Goal: Task Accomplishment & Management: Complete application form

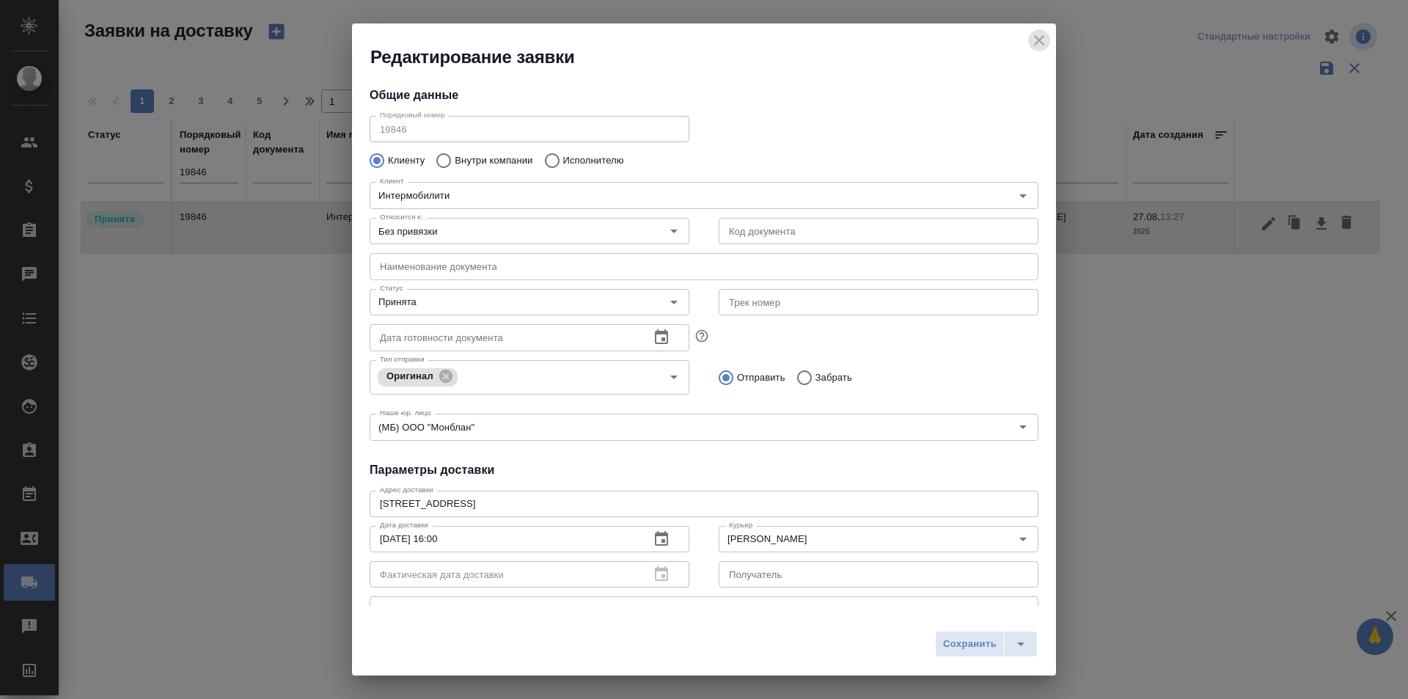
click at [1036, 38] on icon "close" at bounding box center [1039, 40] width 10 height 10
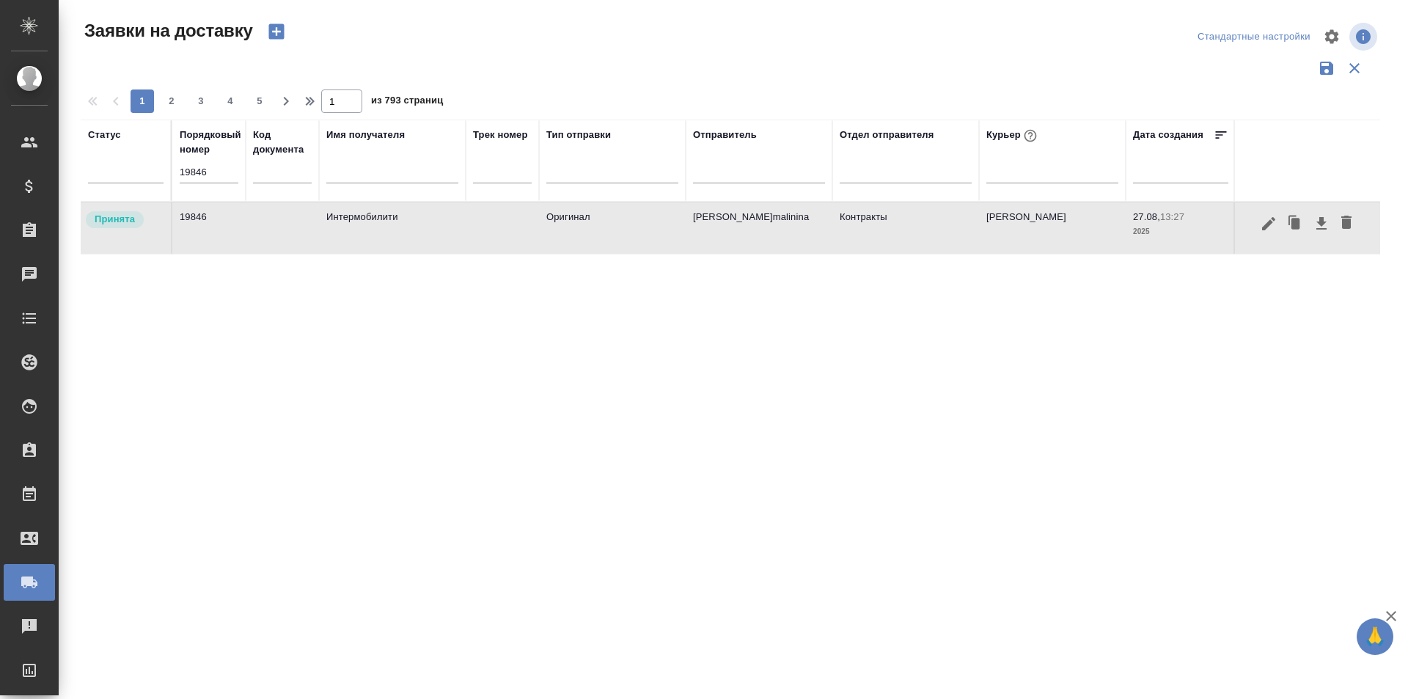
click at [215, 176] on input "19846" at bounding box center [209, 172] width 59 height 21
paste input "7"
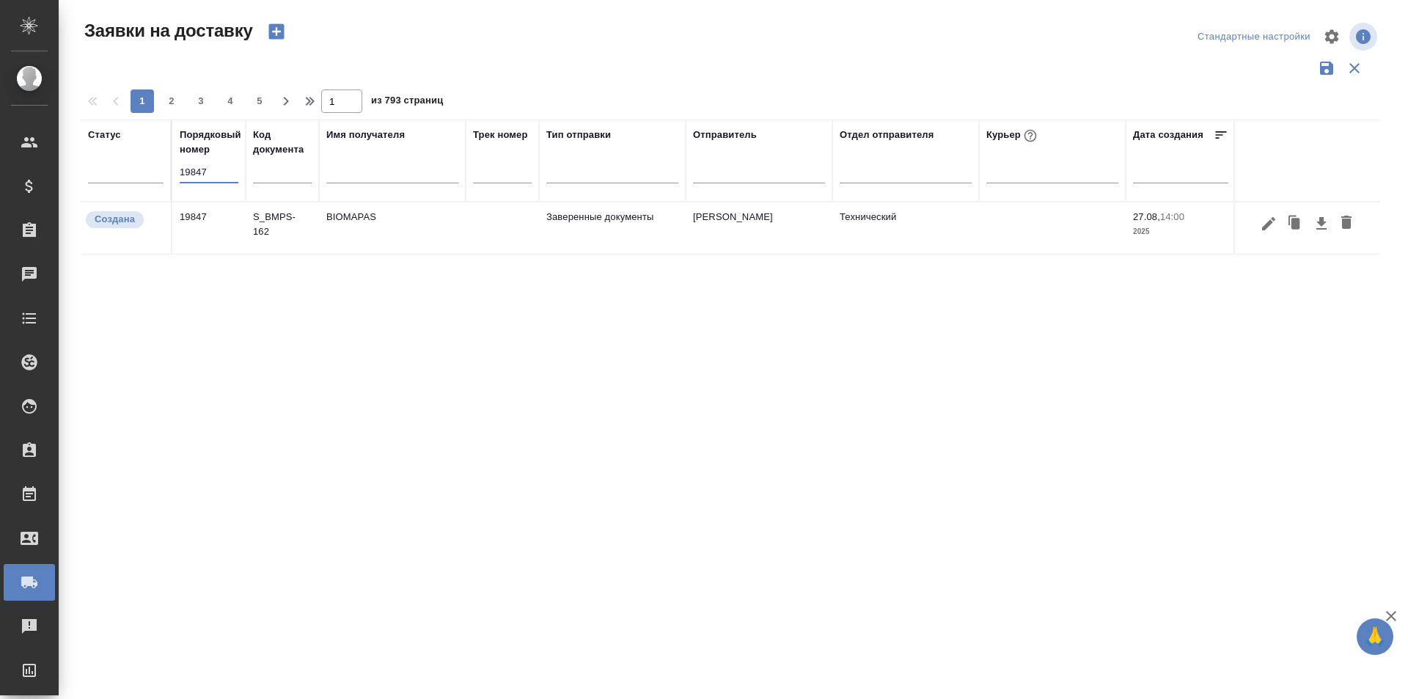
type input "19847"
click at [1259, 227] on button "button" at bounding box center [1269, 224] width 25 height 28
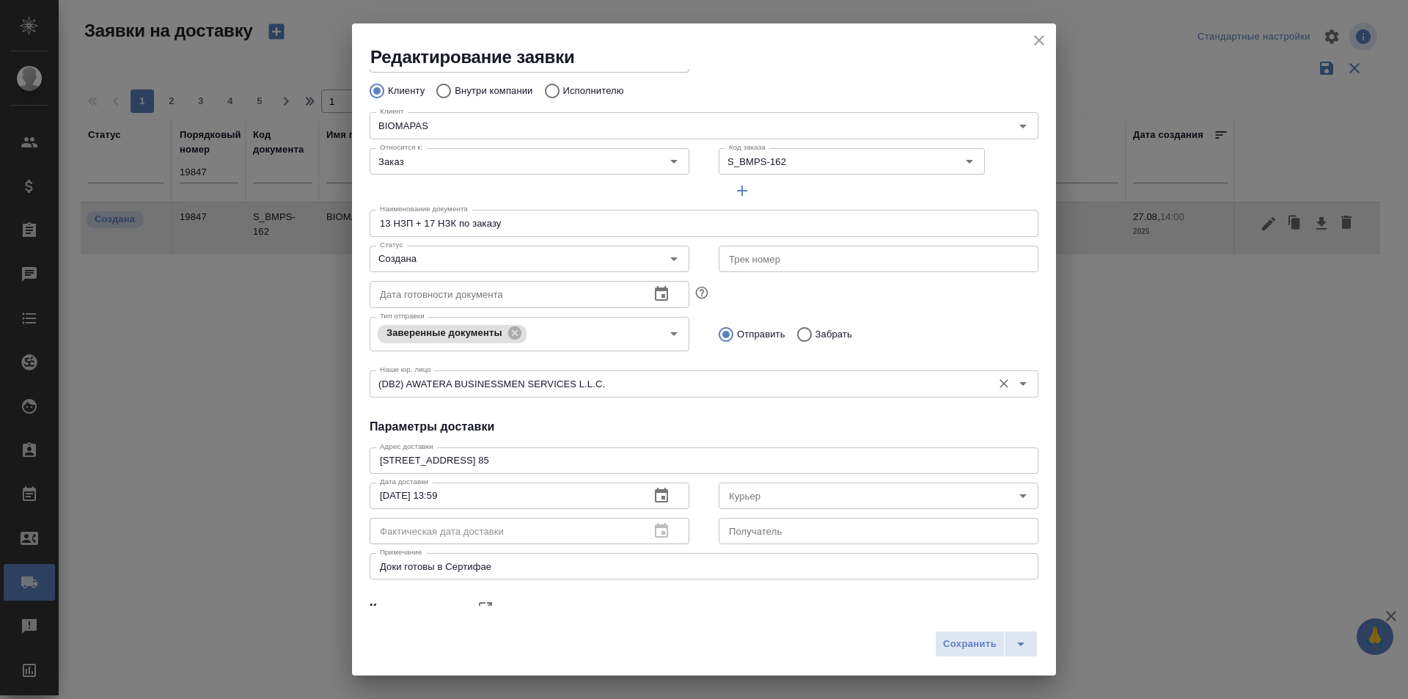
scroll to position [147, 0]
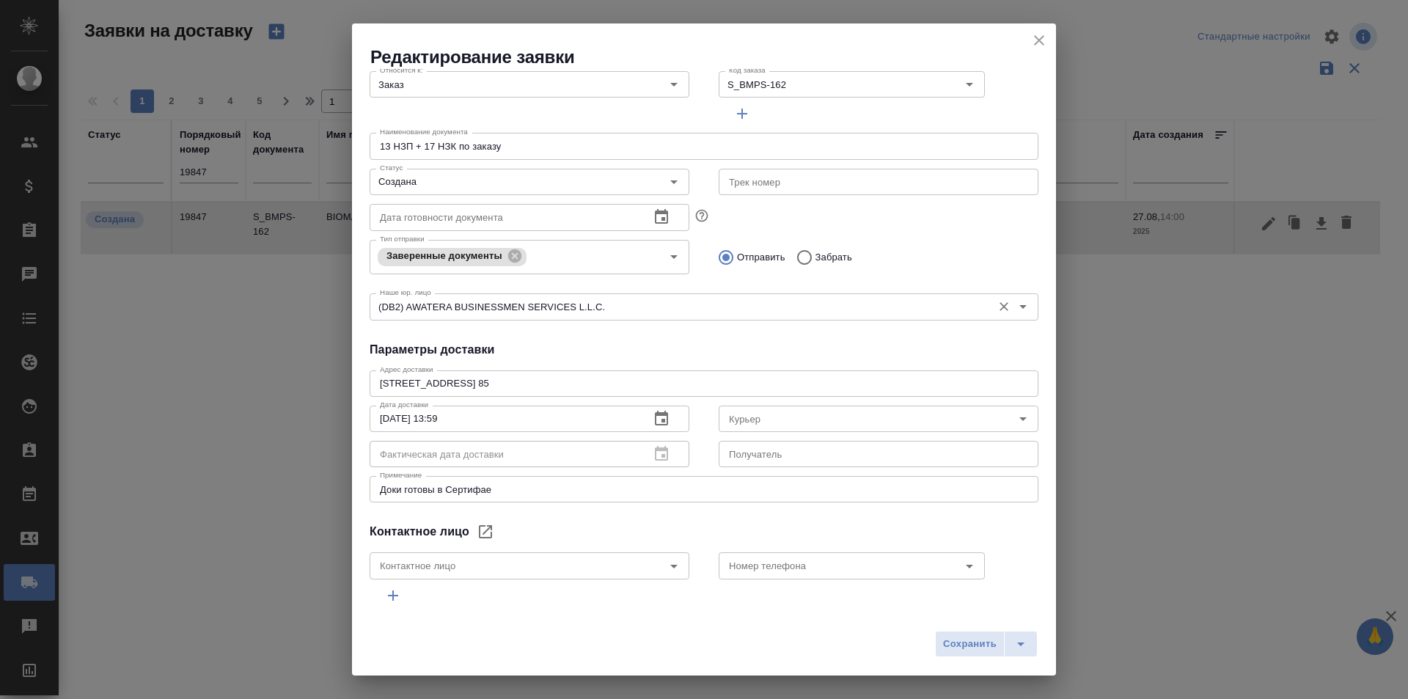
type input "[PERSON_NAME]"
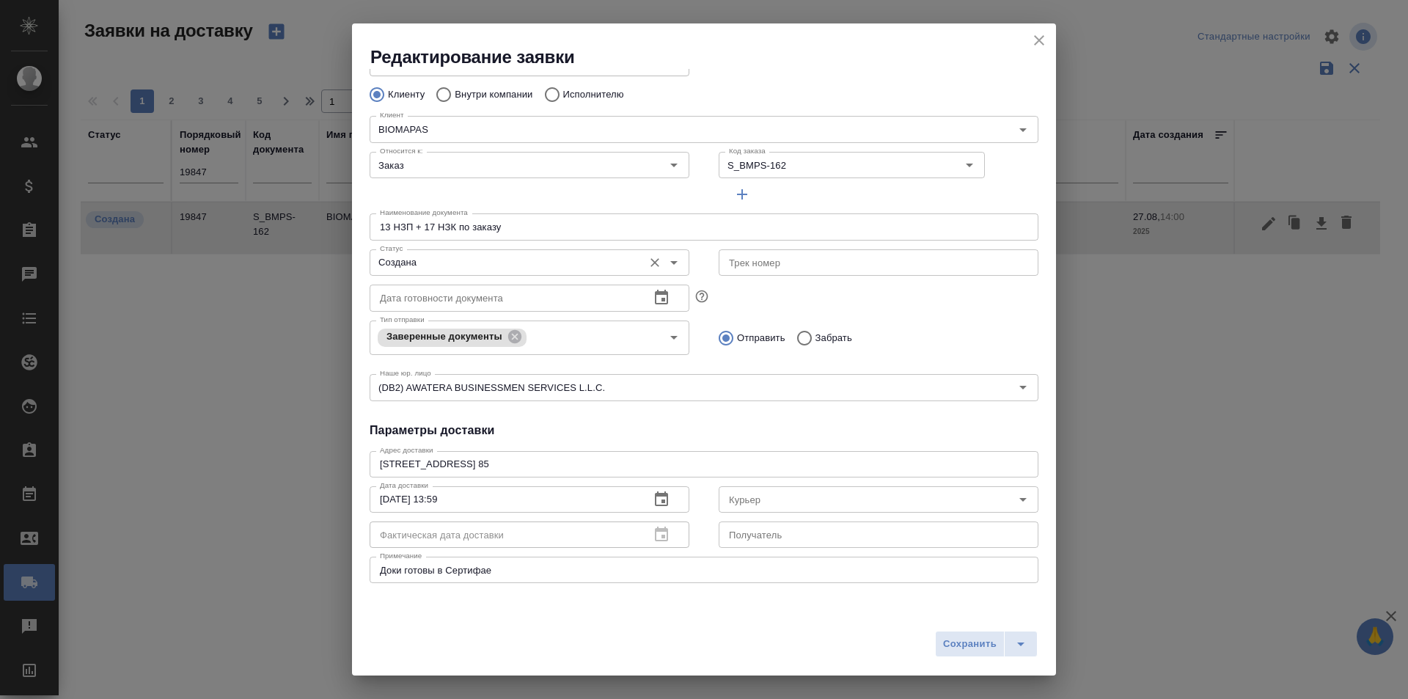
scroll to position [0, 0]
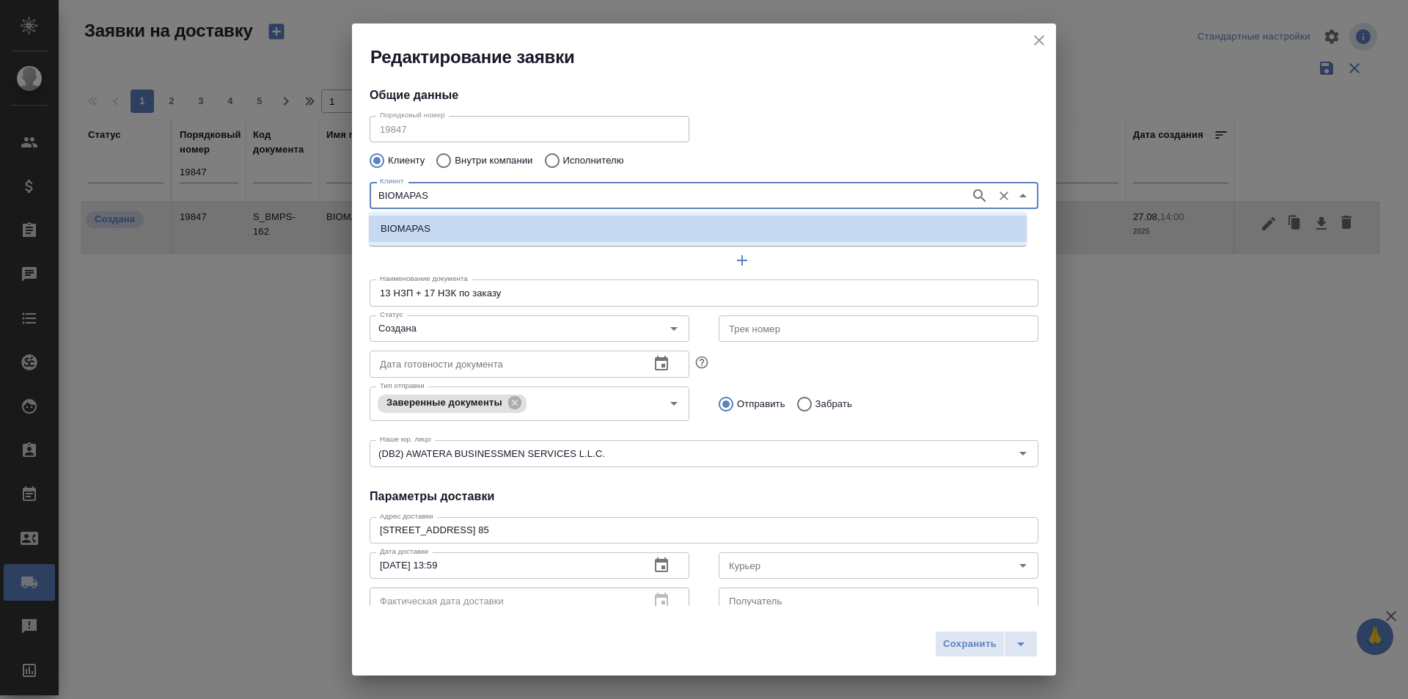
drag, startPoint x: 447, startPoint y: 192, endPoint x: 337, endPoint y: 195, distance: 110.1
click at [337, 195] on div "Редактирование заявки Общие данные Порядковый номер 19847 Порядковый номер Клие…" at bounding box center [704, 349] width 1408 height 699
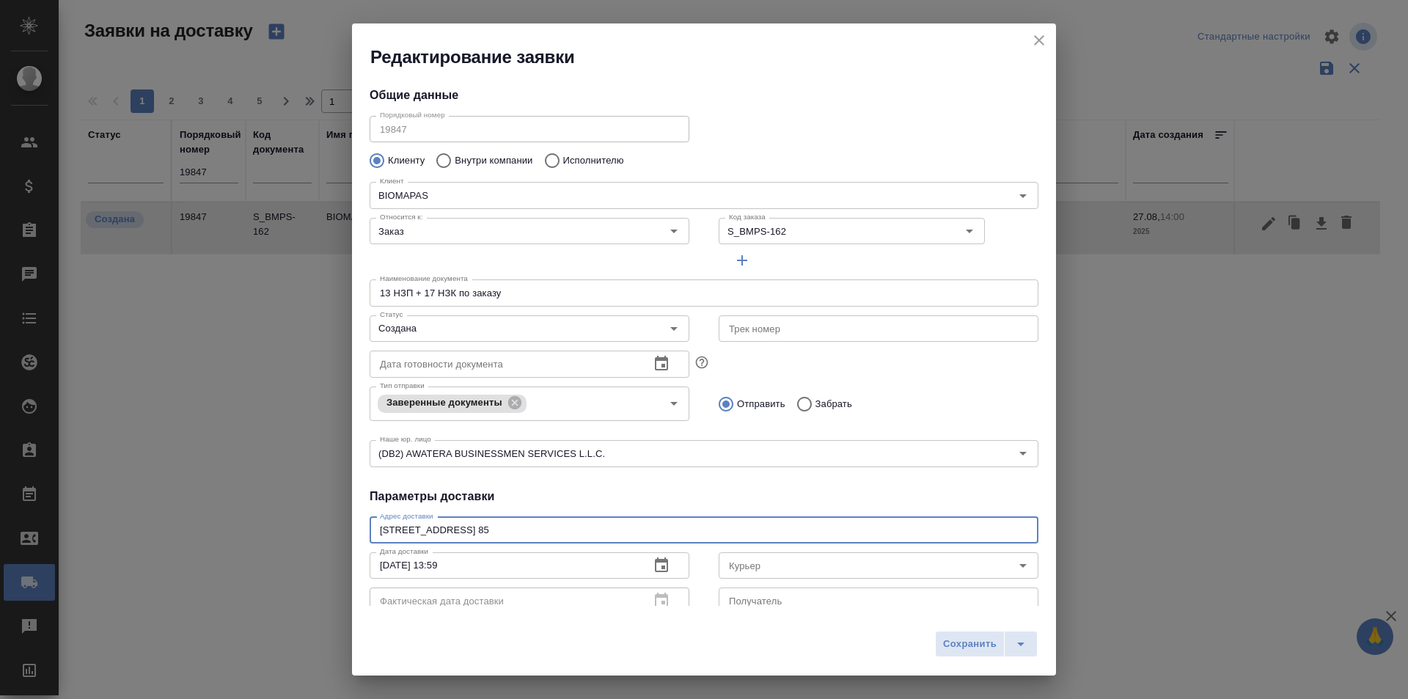
click at [437, 530] on textarea "[STREET_ADDRESS] 85" at bounding box center [704, 529] width 648 height 11
drag, startPoint x: 576, startPoint y: 527, endPoint x: 331, endPoint y: 529, distance: 245.0
click at [331, 529] on div "Редактирование заявки Общие данные Порядковый номер 19847 Порядковый номер Клие…" at bounding box center [704, 349] width 1408 height 699
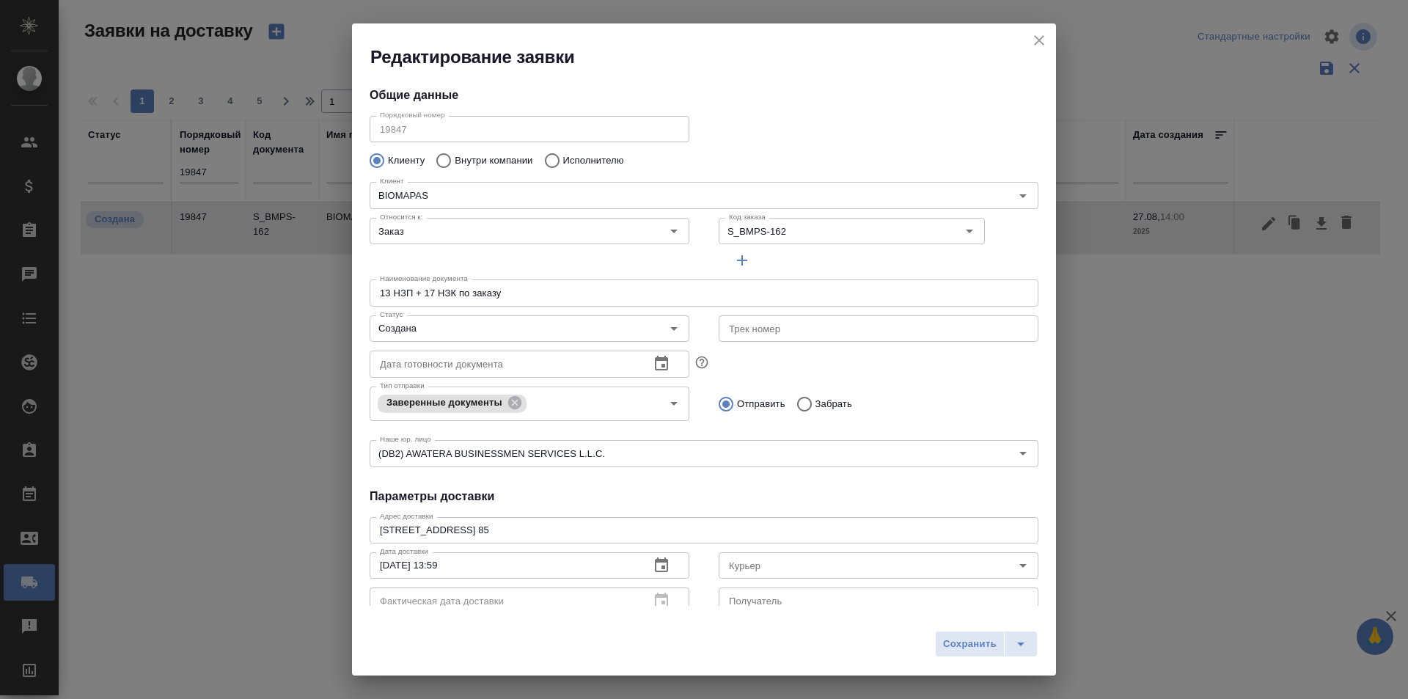
drag, startPoint x: 949, startPoint y: 368, endPoint x: 841, endPoint y: 348, distance: 109.8
click at [949, 368] on div "Тип отправки Заверенные документы Тип отправки Отправить Забрать" at bounding box center [704, 402] width 698 height 73
click at [439, 202] on input "BIOMAPAS" at bounding box center [668, 195] width 589 height 18
click at [787, 146] on div "Клиенту Внутри компании Исполнителю" at bounding box center [704, 160] width 669 height 31
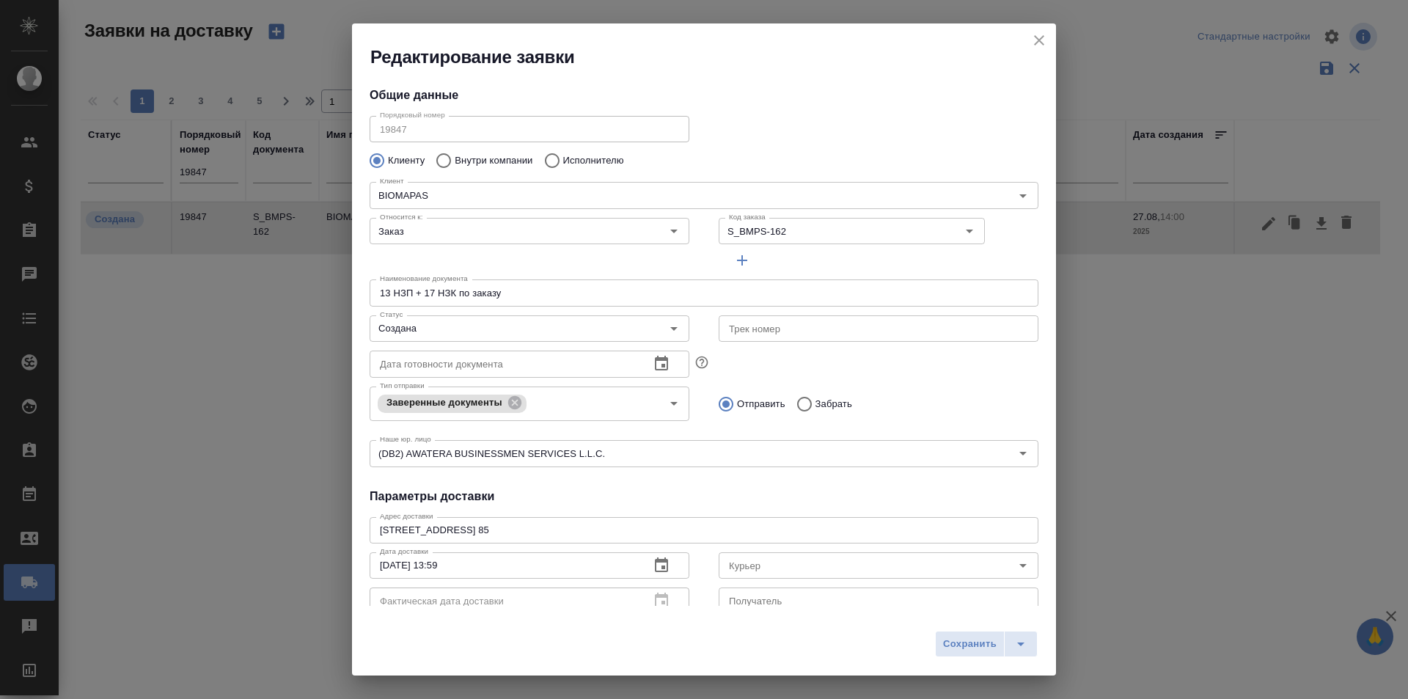
click at [847, 368] on div "Тип отправки Заверенные документы Тип отправки Отправить Забрать" at bounding box center [704, 402] width 698 height 73
click at [777, 562] on input "Курьер" at bounding box center [854, 566] width 262 height 18
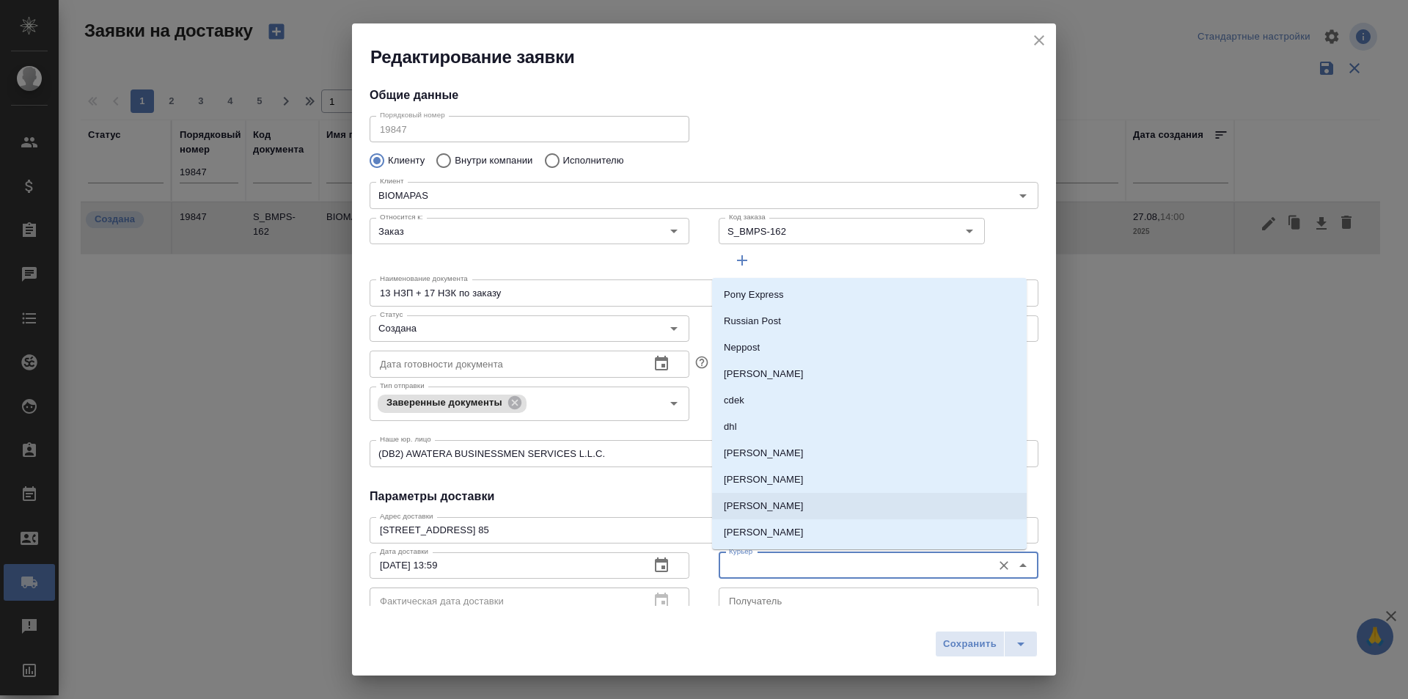
click at [787, 509] on p "[PERSON_NAME]" at bounding box center [764, 506] width 80 height 15
type input "[PERSON_NAME]"
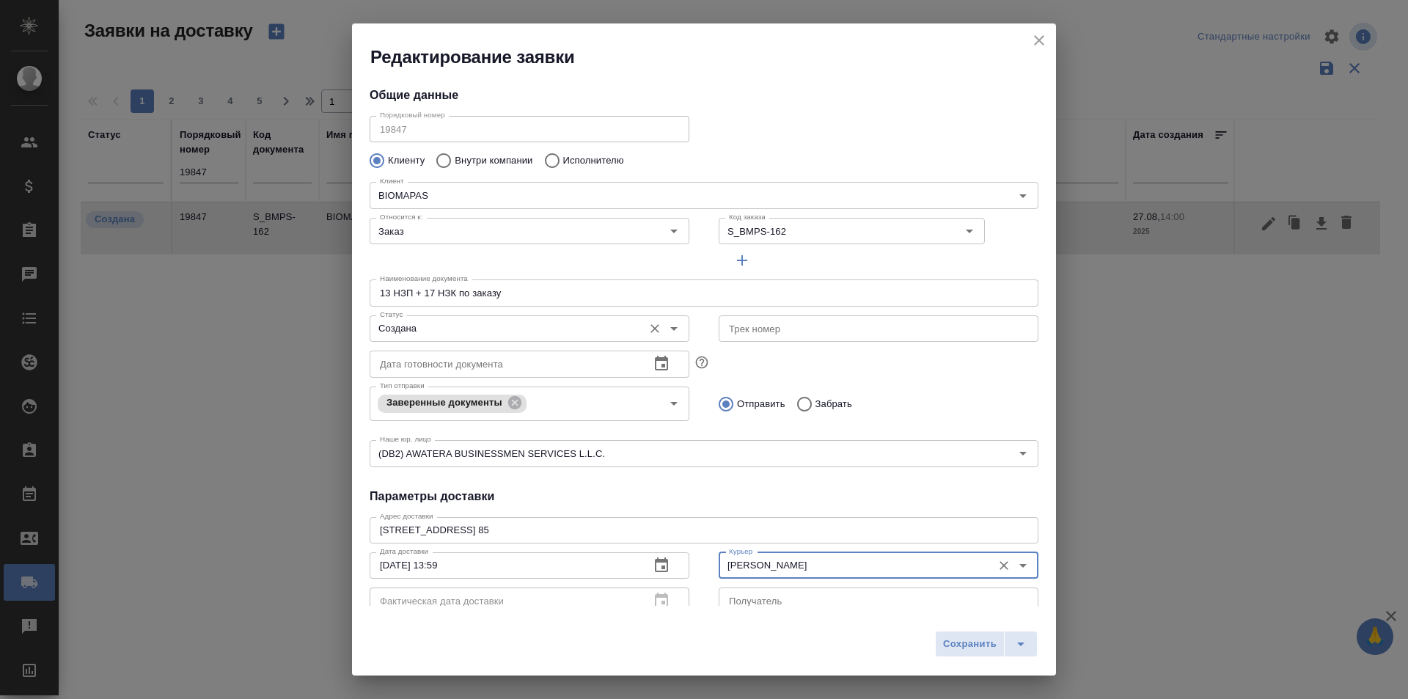
click at [477, 324] on input "Создана" at bounding box center [505, 329] width 262 height 18
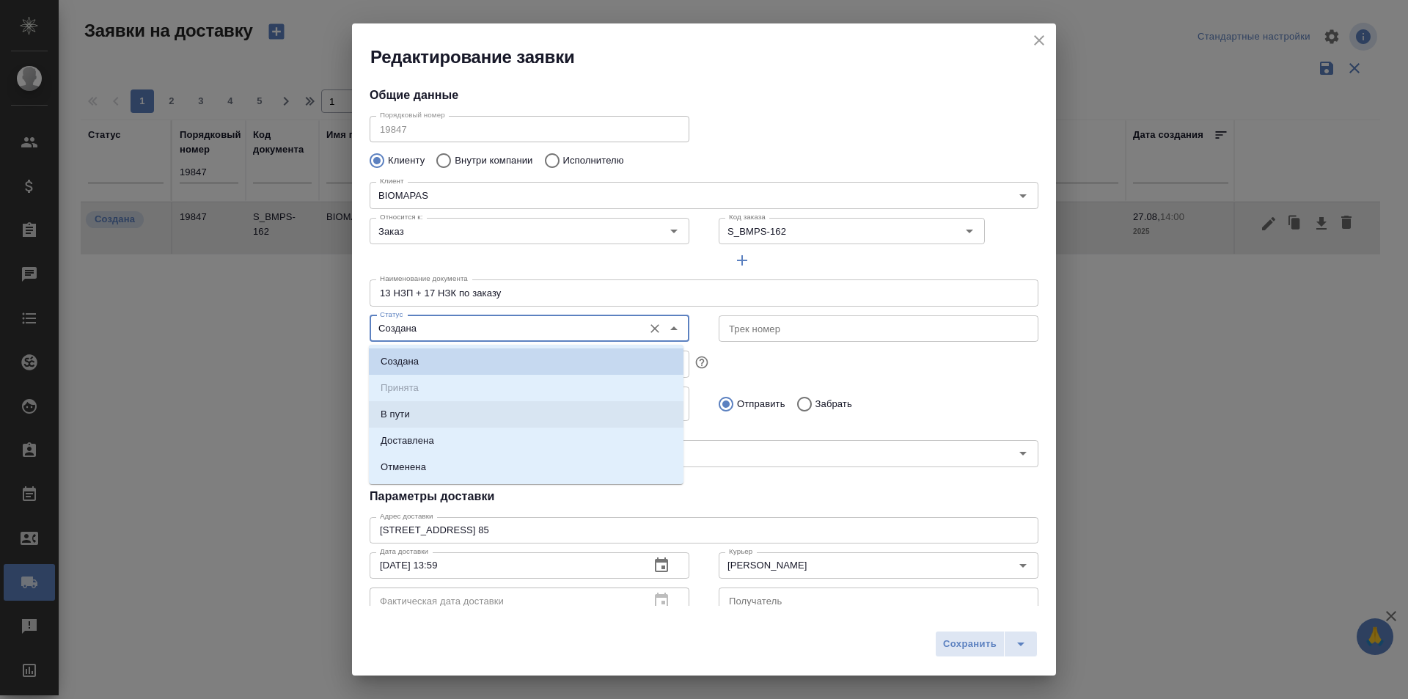
click at [463, 406] on li "В пути" at bounding box center [526, 414] width 315 height 26
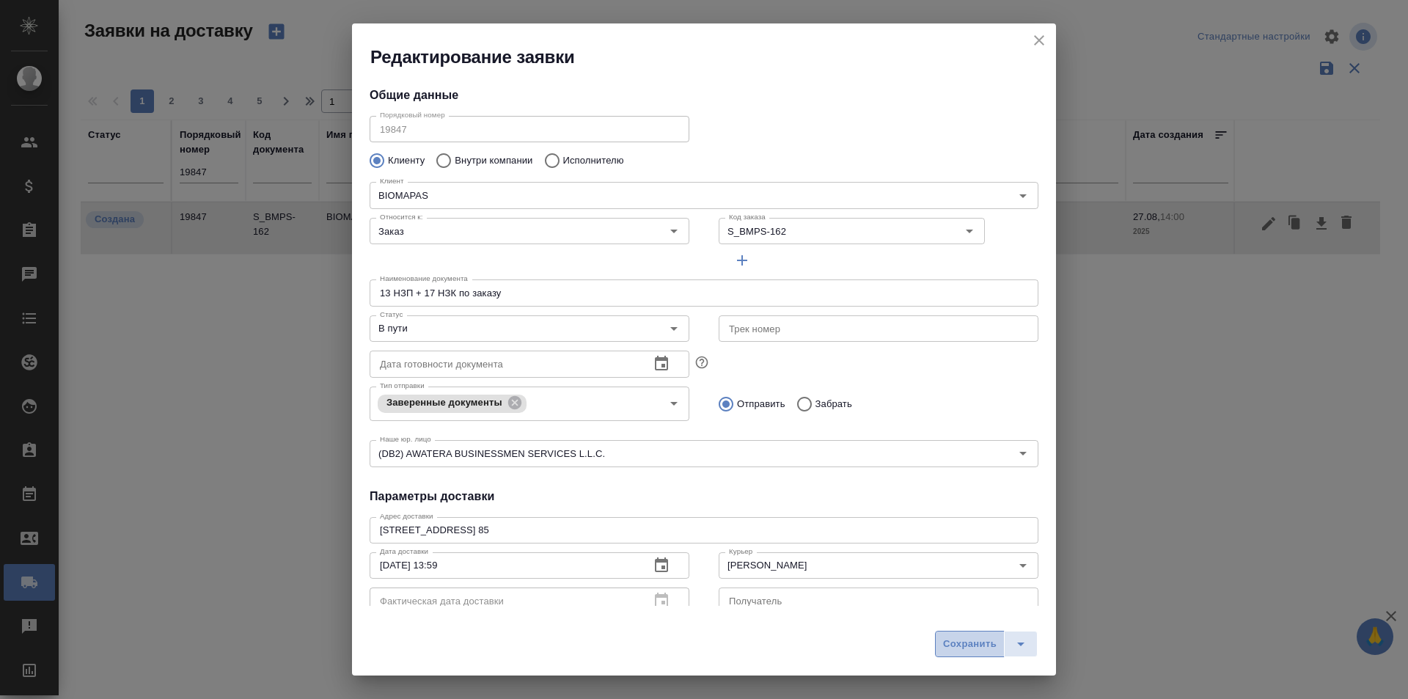
click at [973, 645] on span "Сохранить" at bounding box center [970, 644] width 54 height 17
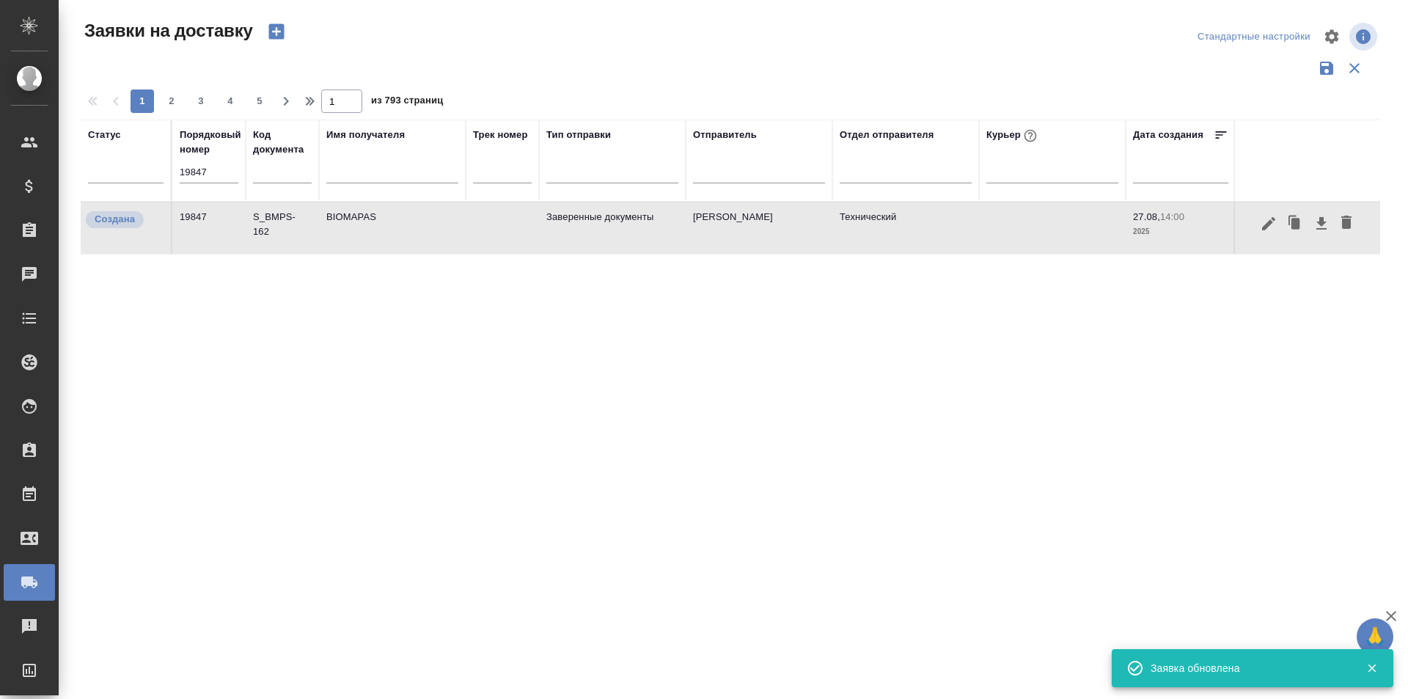
type input "Создана"
click at [200, 164] on input "19847" at bounding box center [209, 172] width 59 height 21
paste input "text"
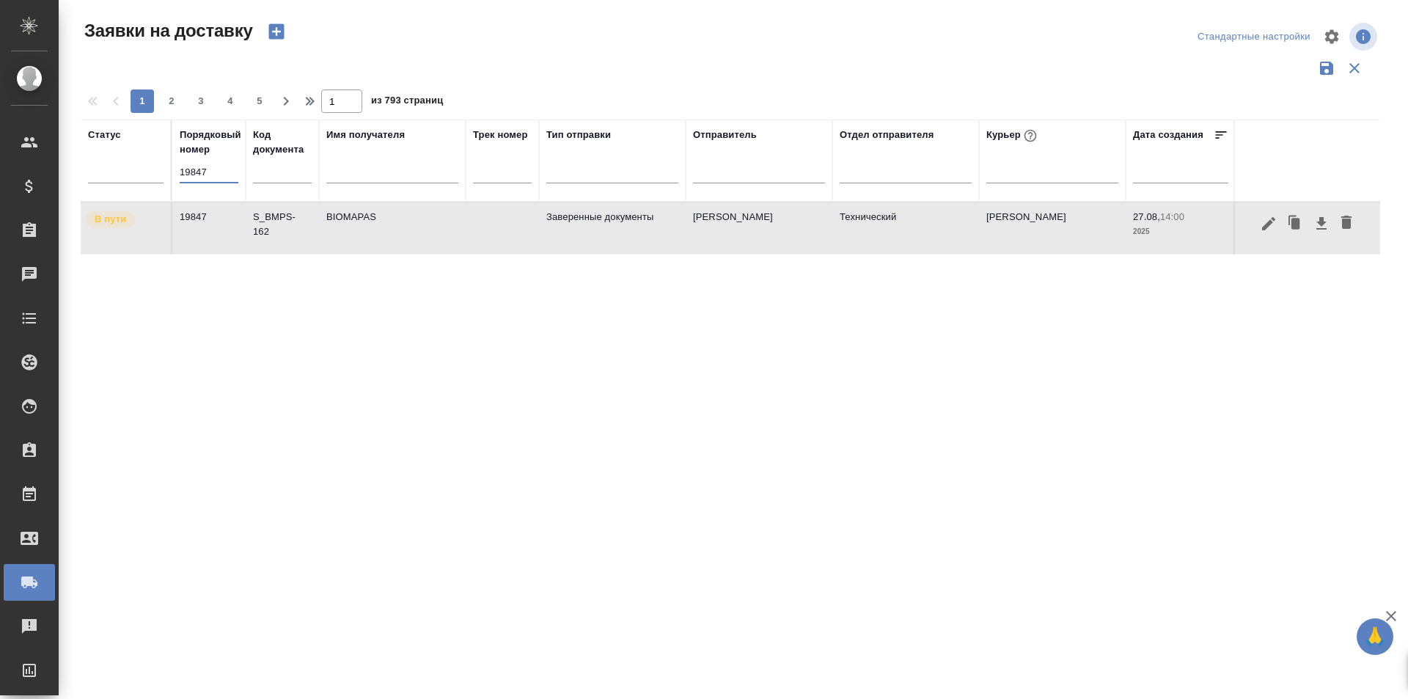
type input "19847"
click at [1269, 226] on icon "button" at bounding box center [1268, 222] width 13 height 13
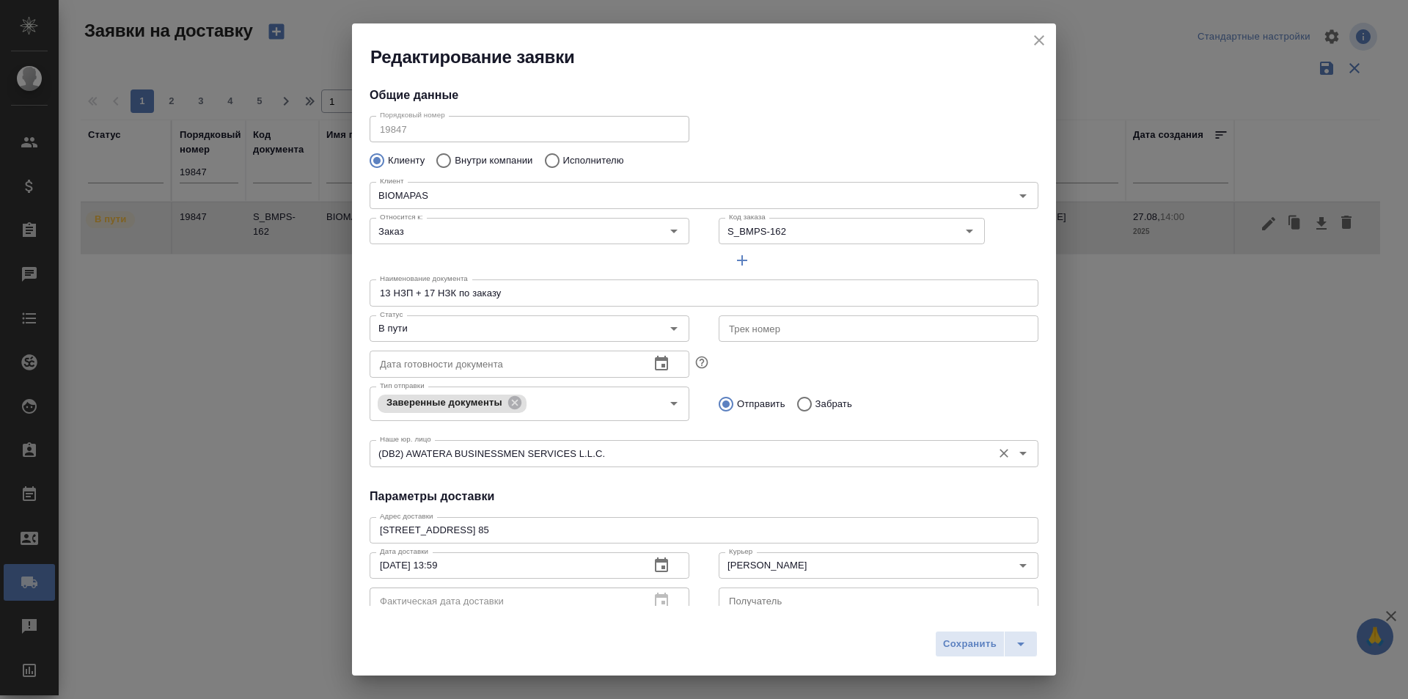
type input "[PERSON_NAME]"
type input "[PHONE_NUMBER]"
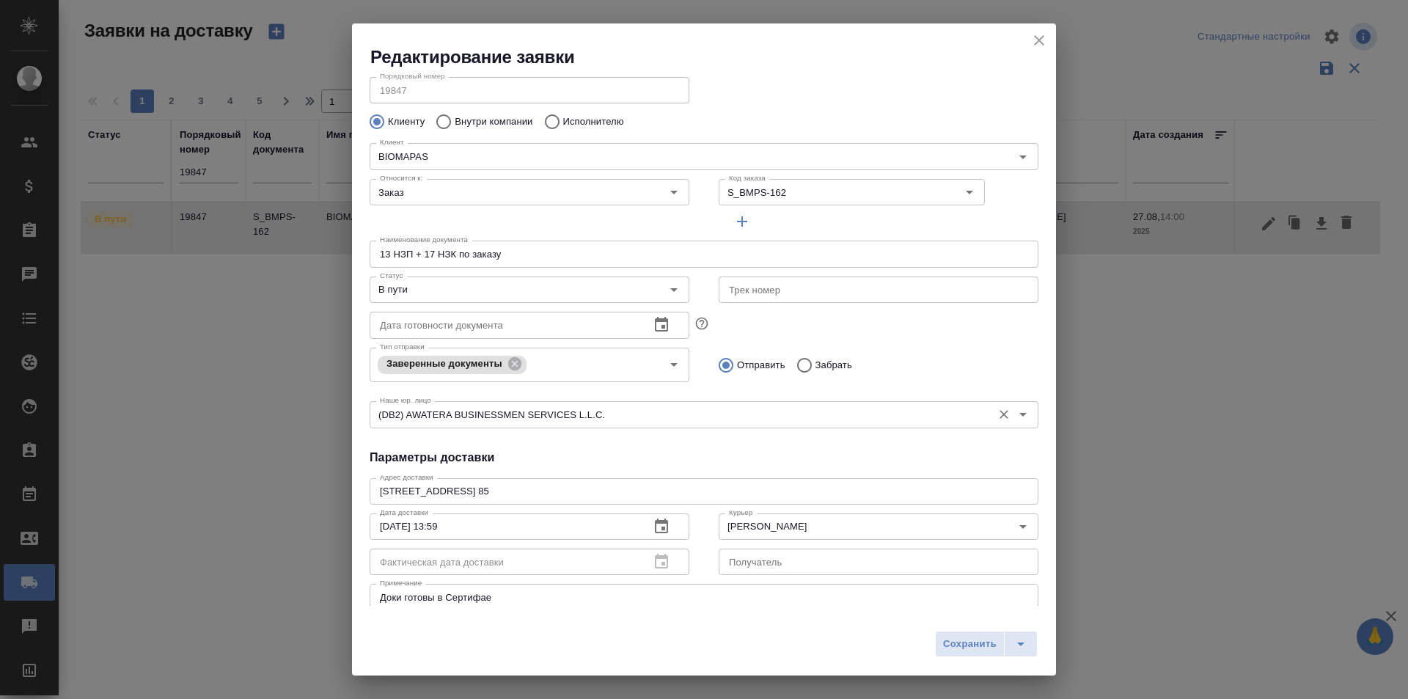
scroll to position [73, 0]
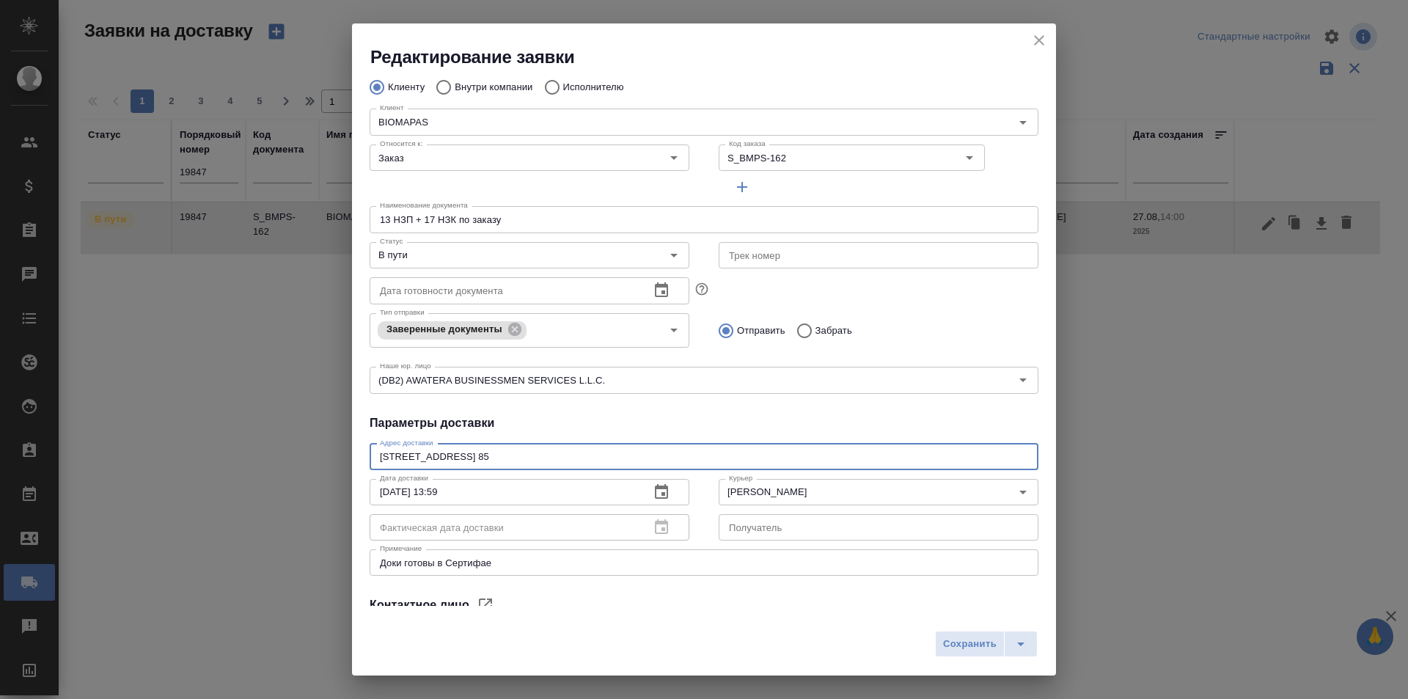
drag, startPoint x: 576, startPoint y: 456, endPoint x: 372, endPoint y: 454, distance: 203.9
click at [373, 454] on div "[STREET_ADDRESS] 85 x Адрес доставки" at bounding box center [704, 457] width 669 height 26
click at [431, 456] on textarea "[STREET_ADDRESS] 85" at bounding box center [704, 456] width 648 height 11
